Goal: Information Seeking & Learning: Learn about a topic

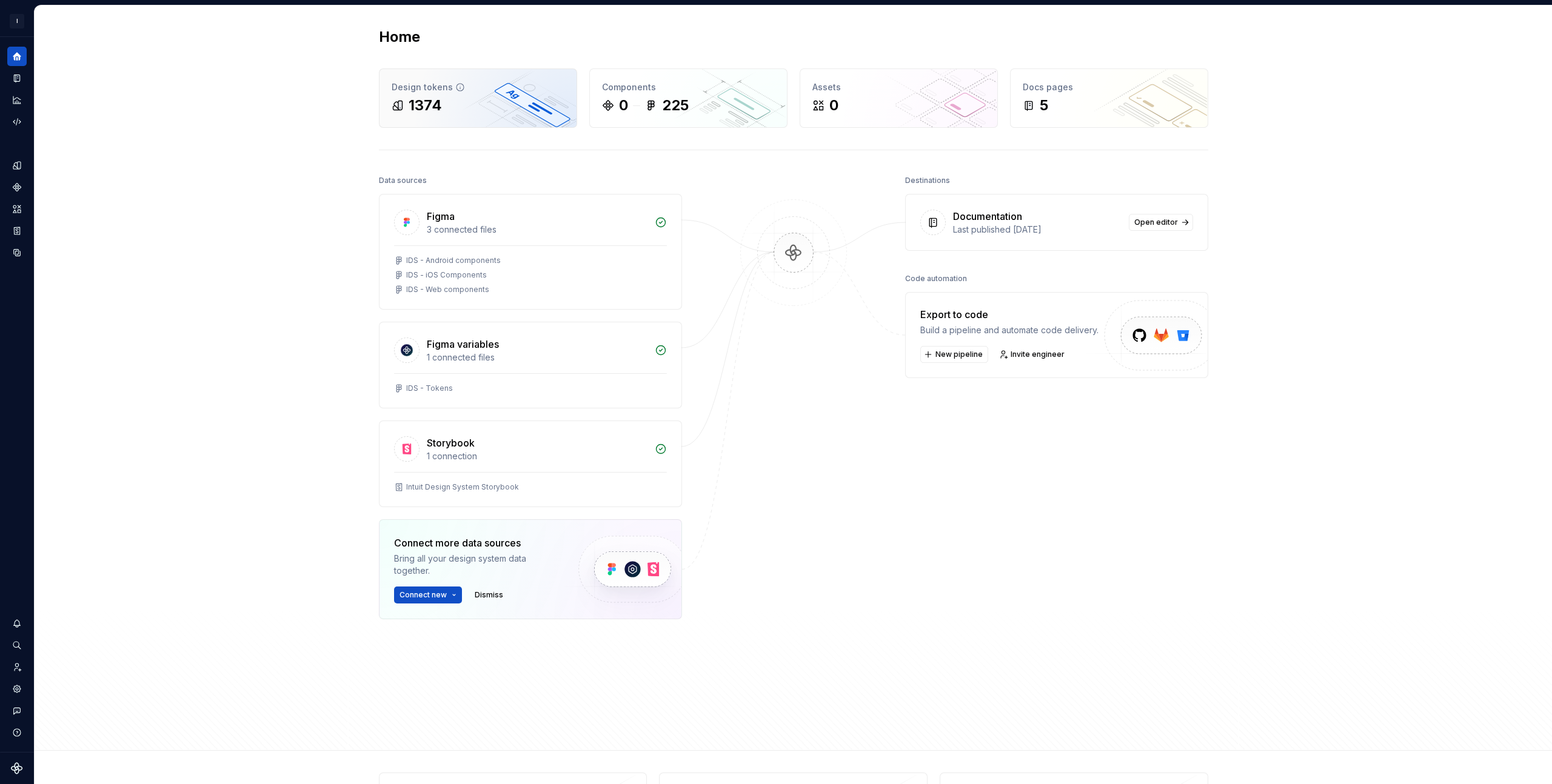
click at [514, 117] on div "Design tokens 1374" at bounding box center [478, 98] width 197 height 58
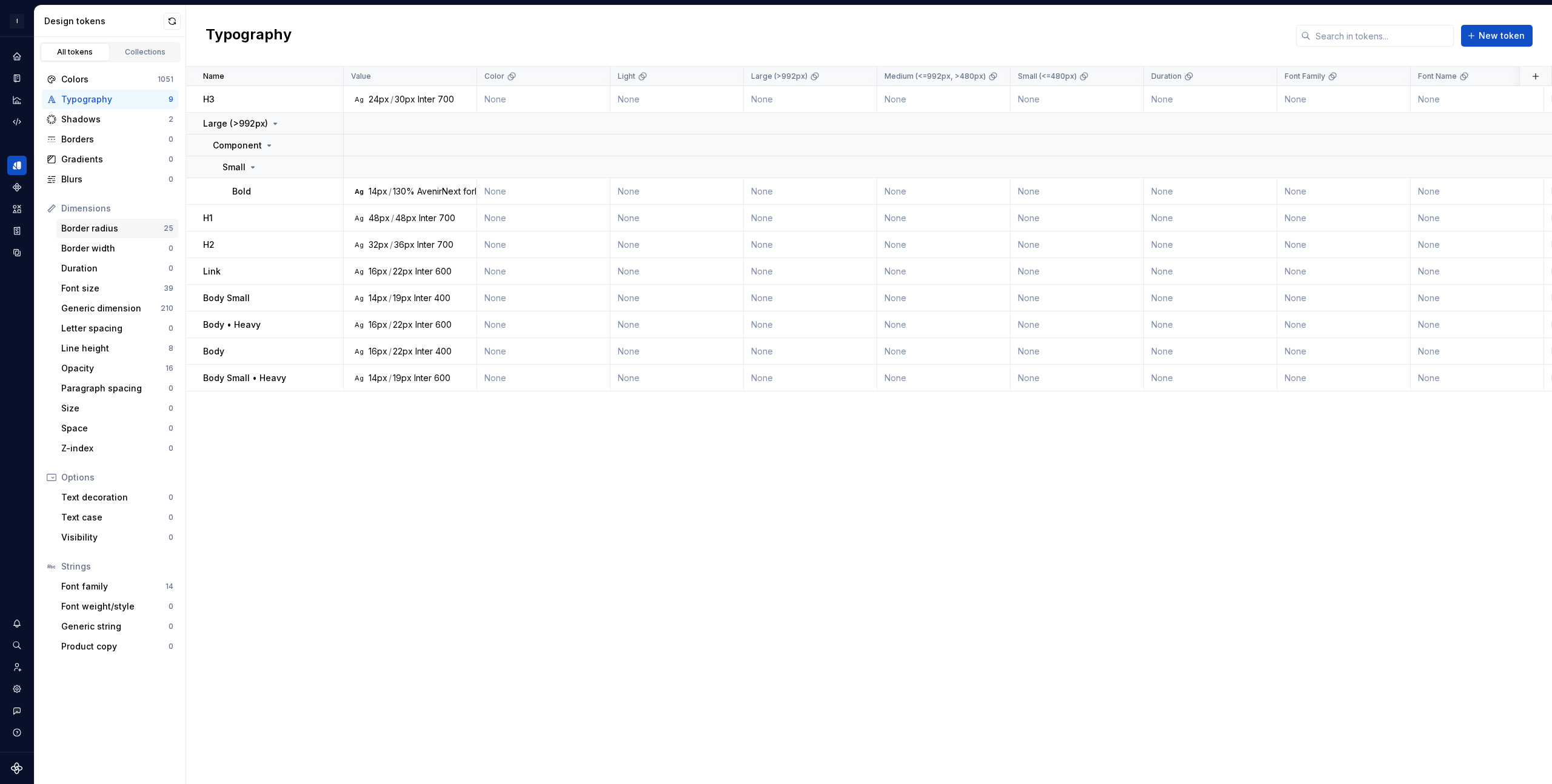
click at [96, 230] on div "Border radius" at bounding box center [112, 228] width 103 height 12
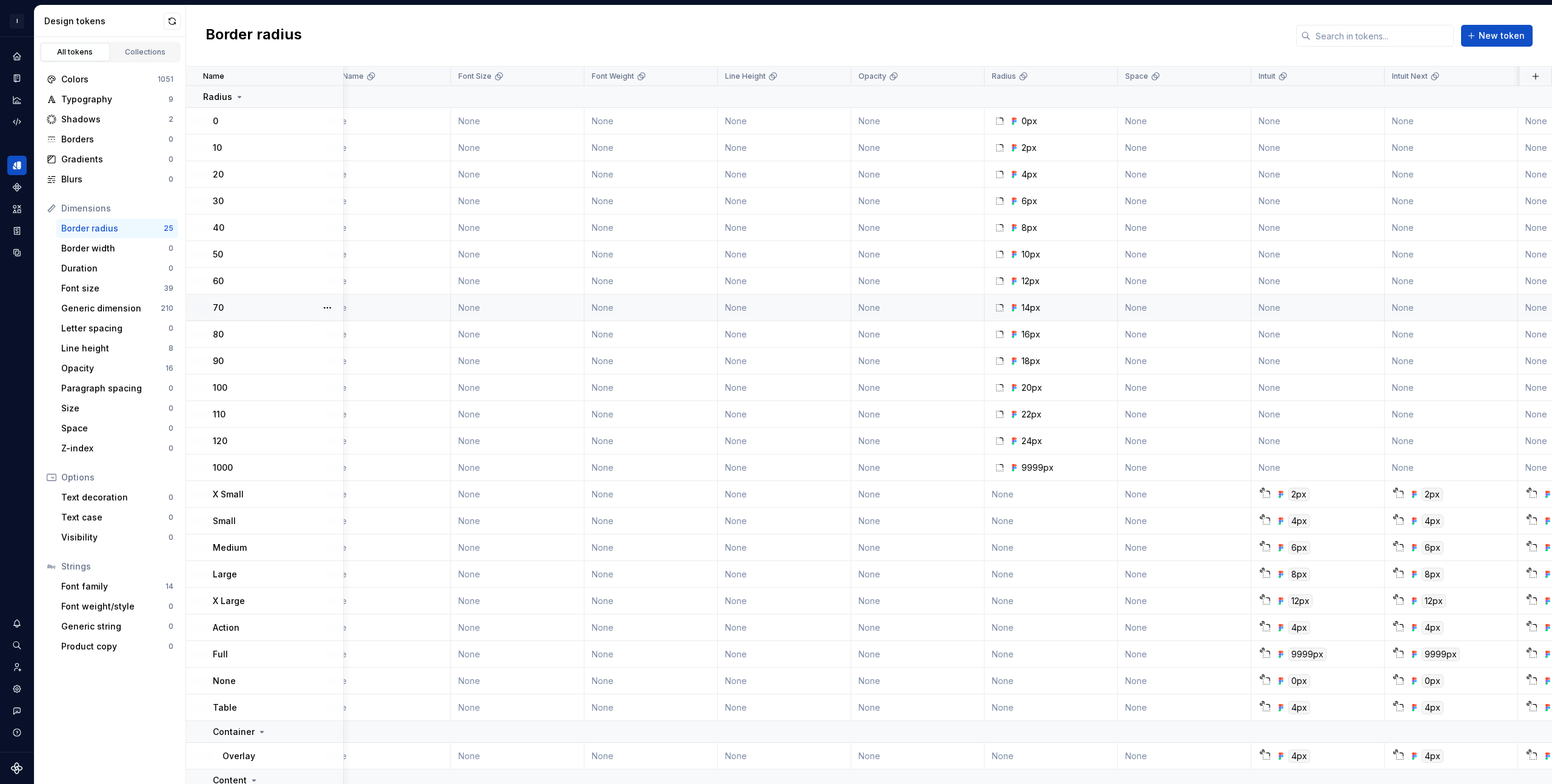
scroll to position [0, 1097]
